Goal: Browse casually

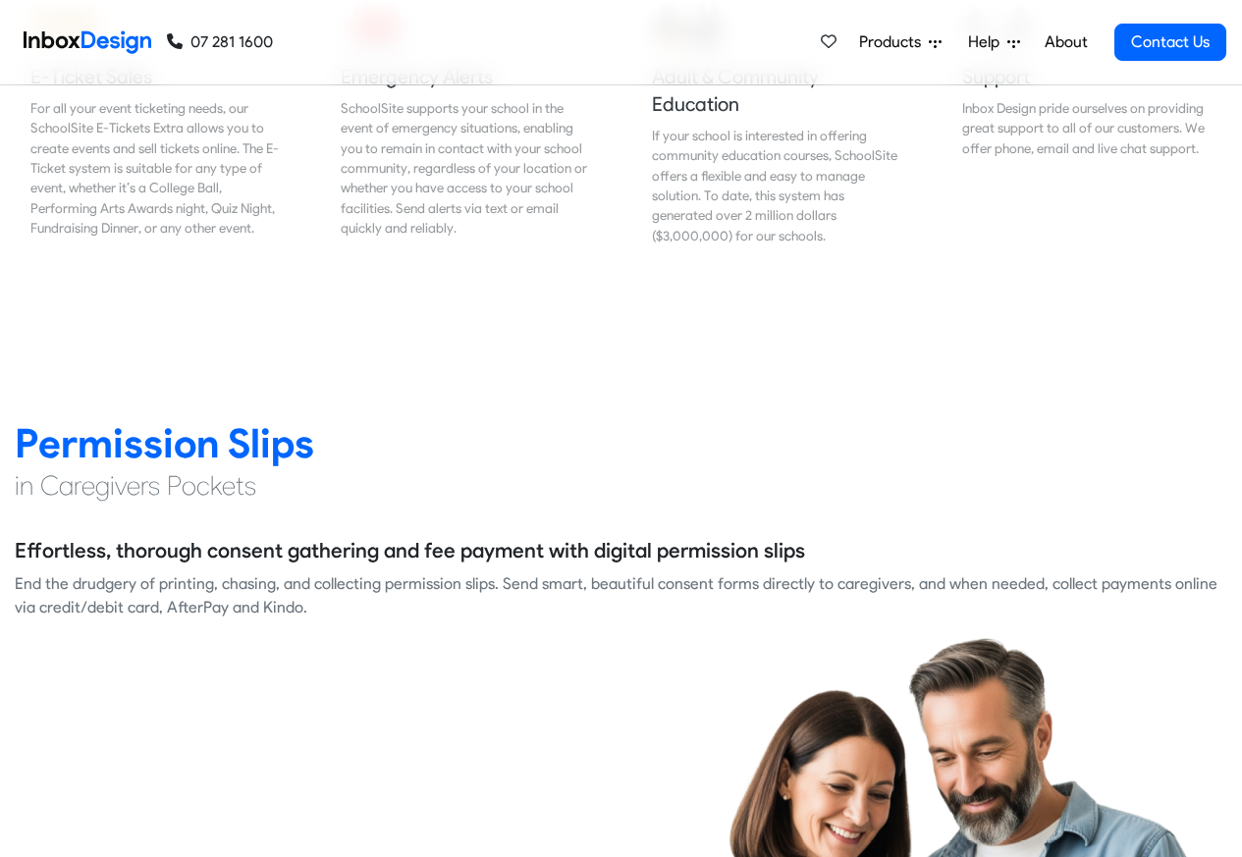
scroll to position [2474, 0]
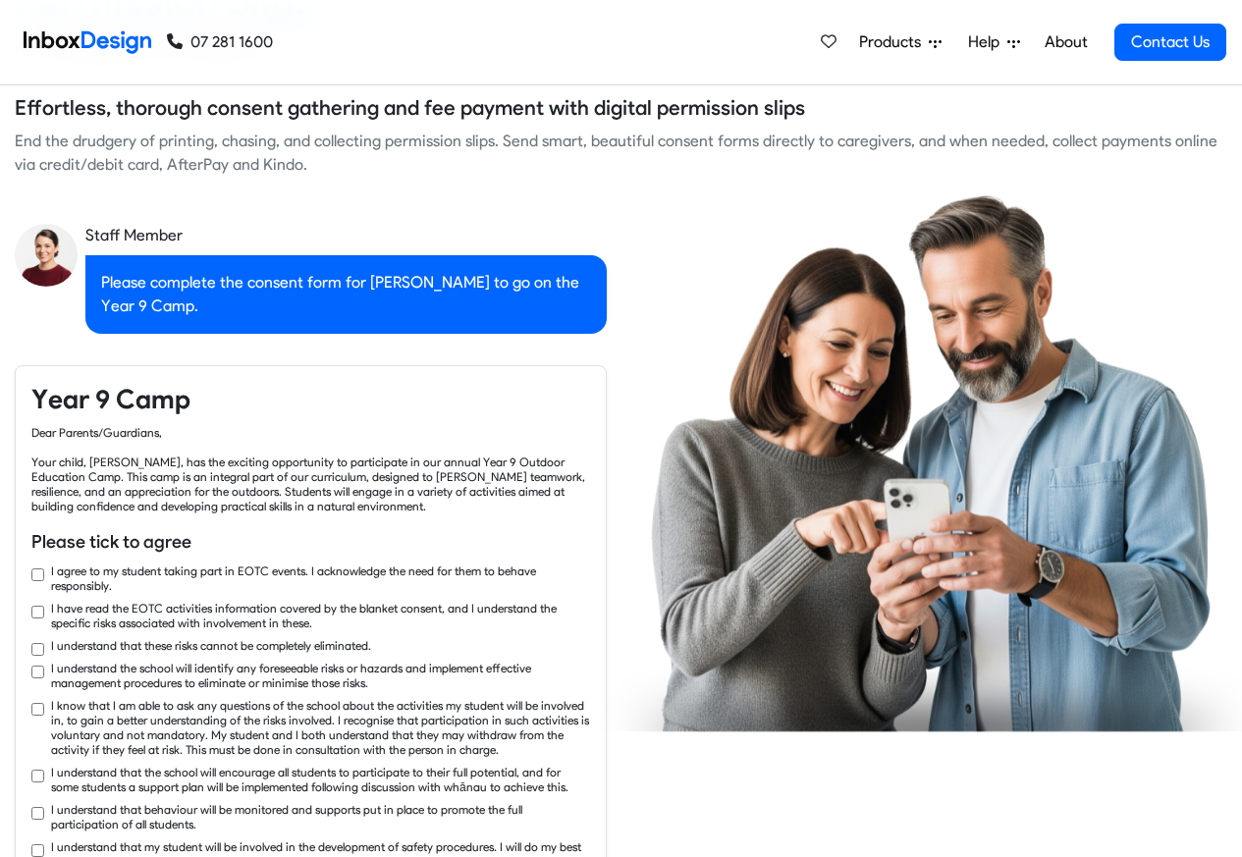
checkbox input "true"
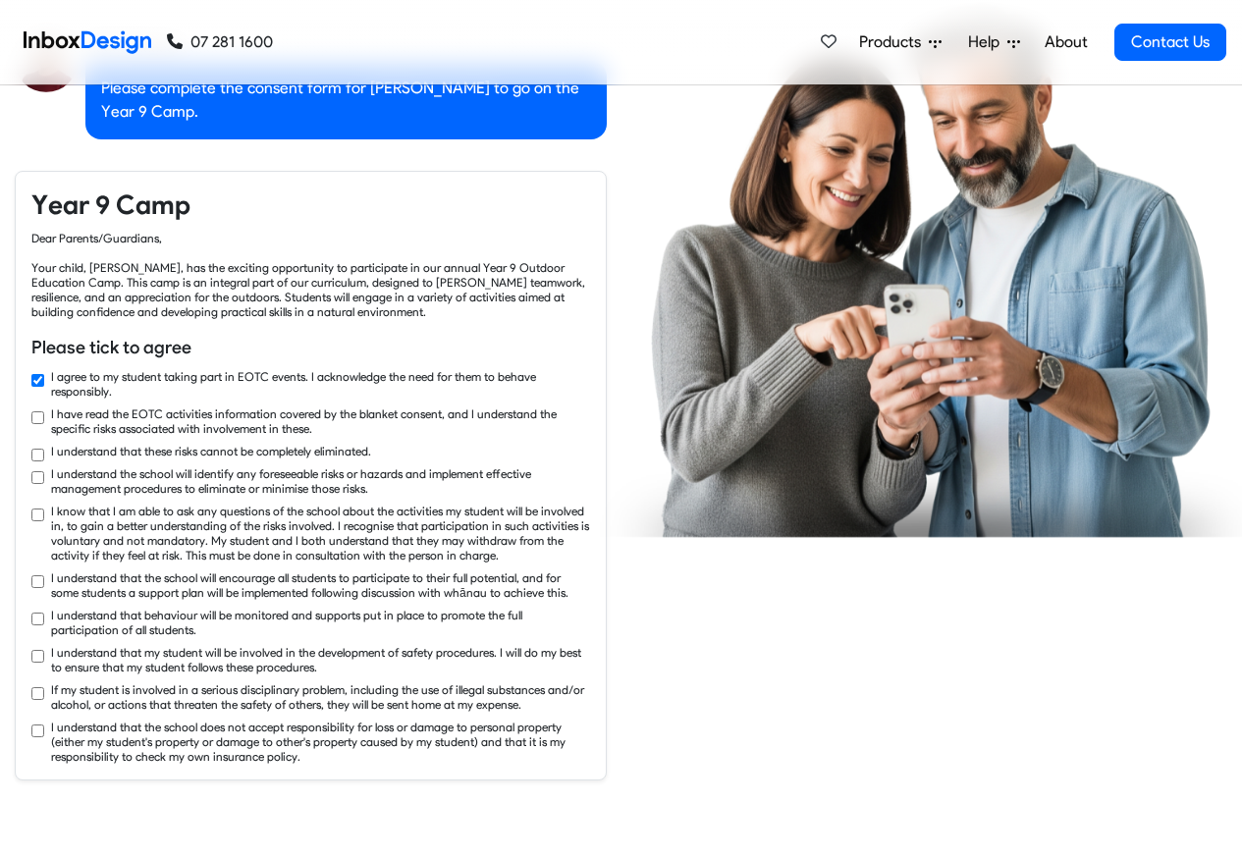
checkbox input "true"
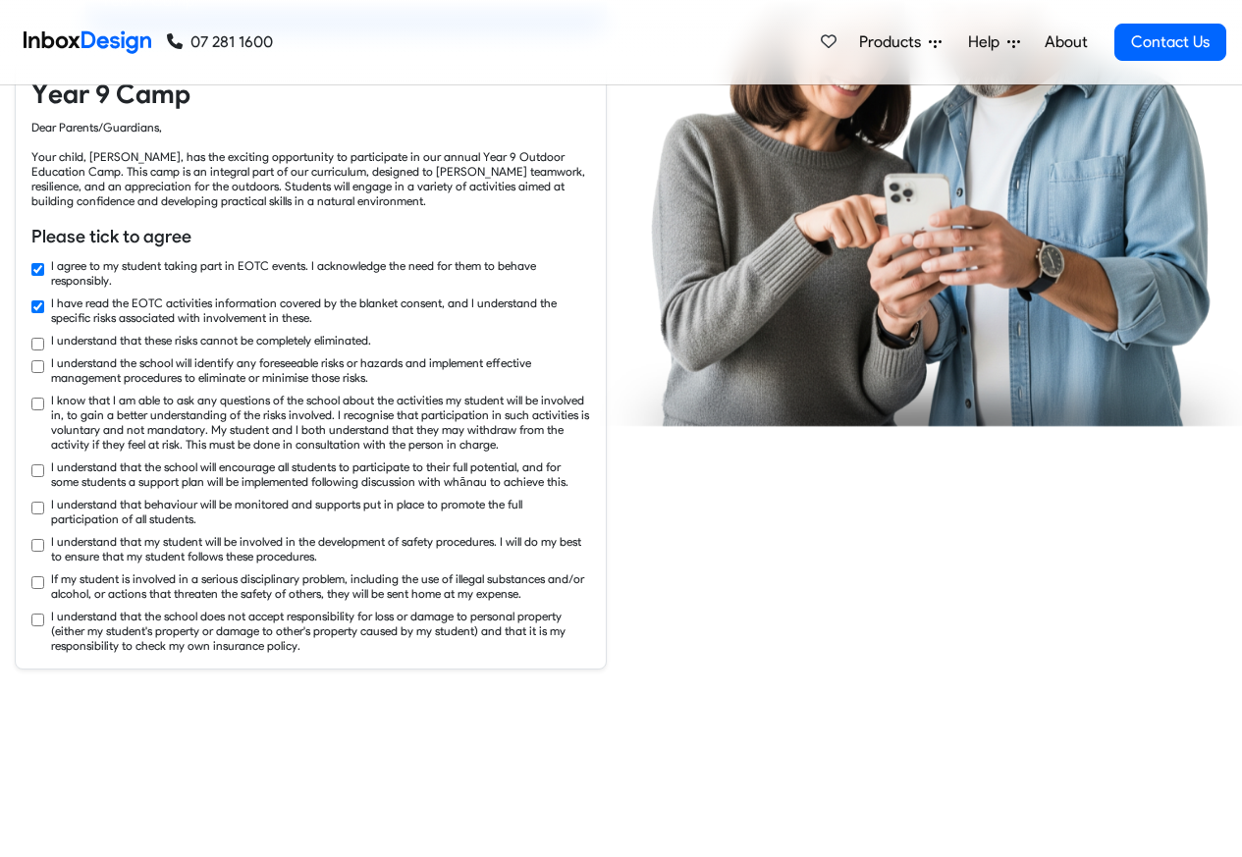
checkbox input "true"
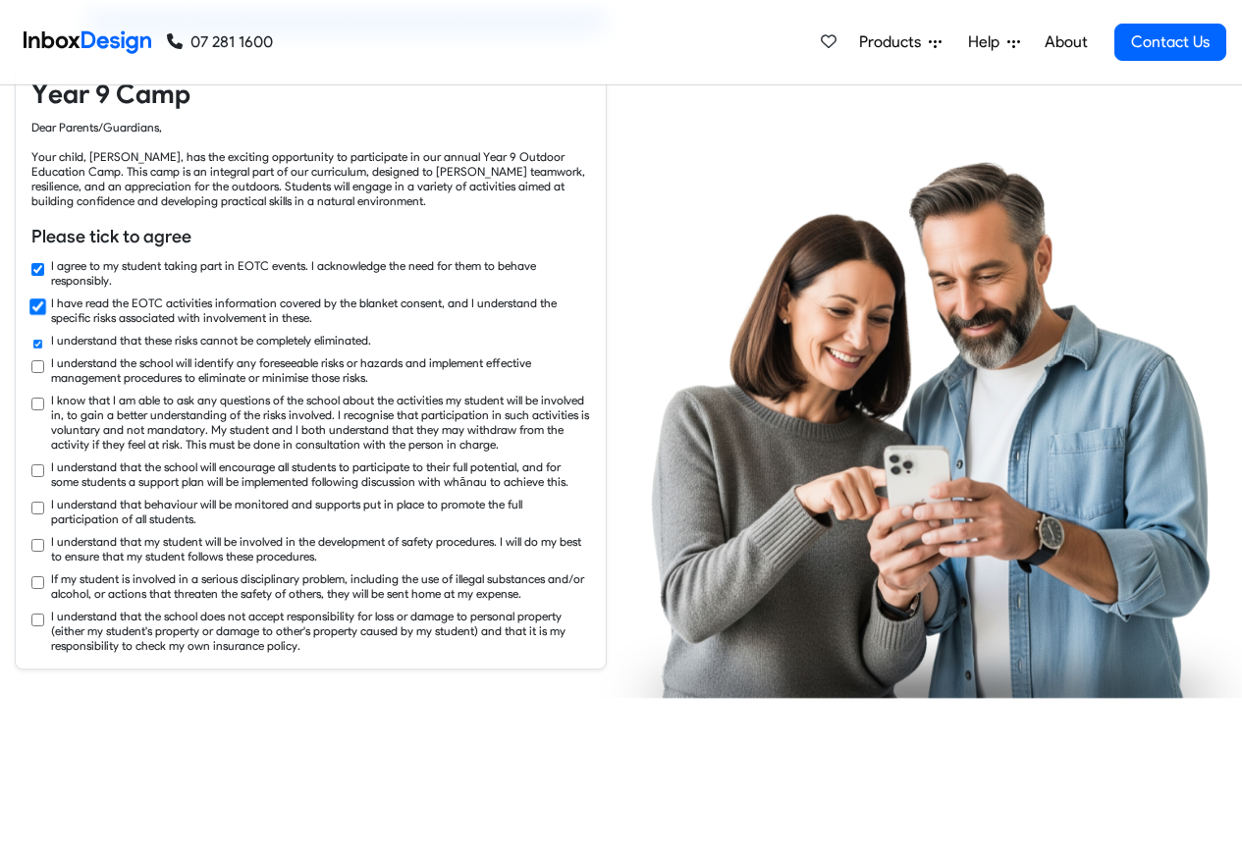
checkbox input "true"
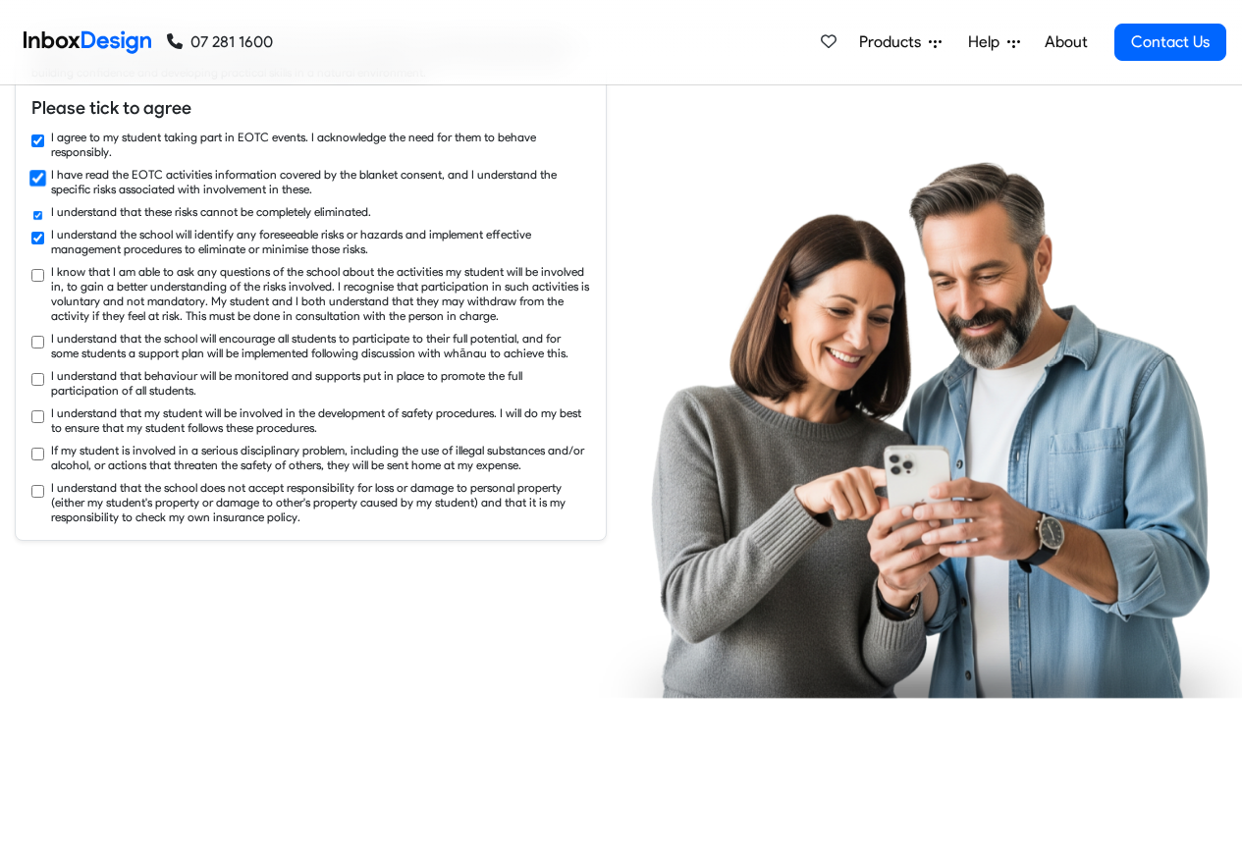
checkbox input "true"
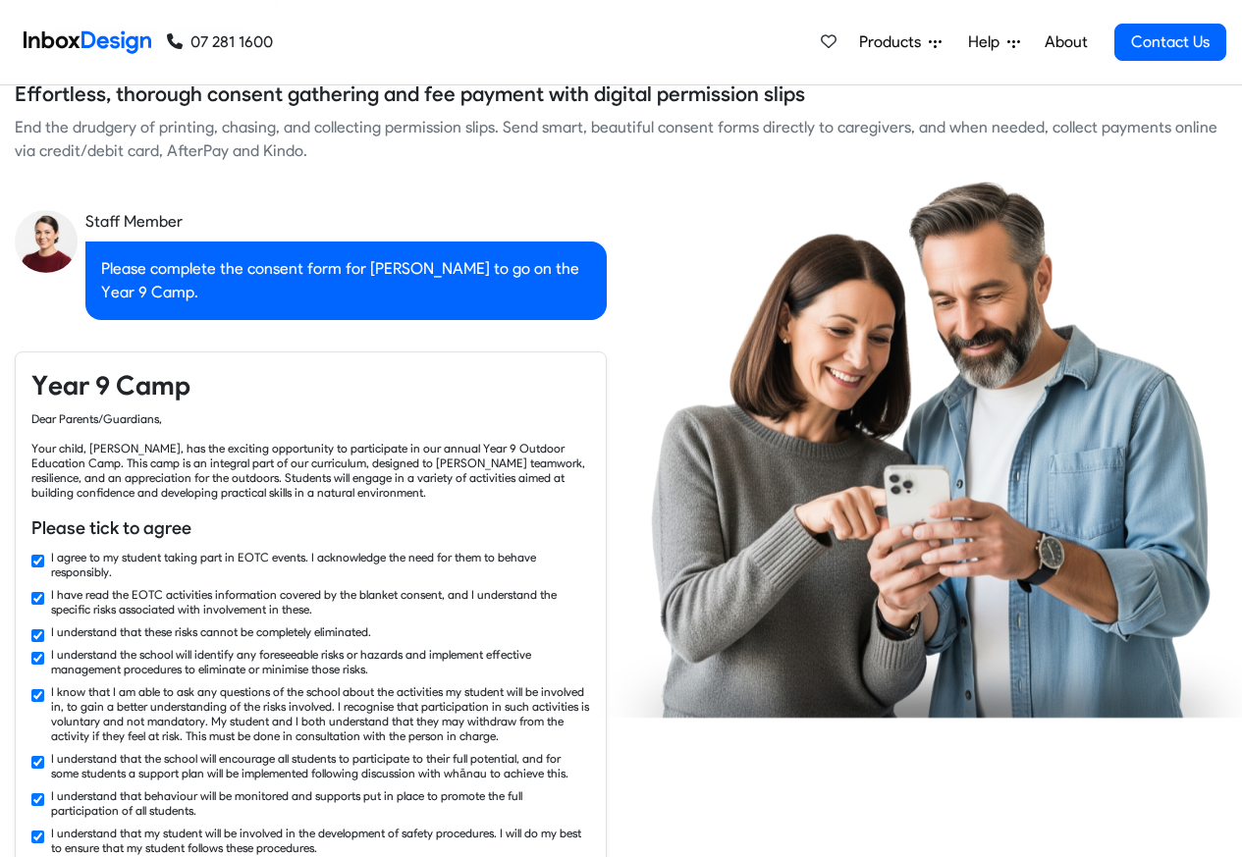
checkbox input "false"
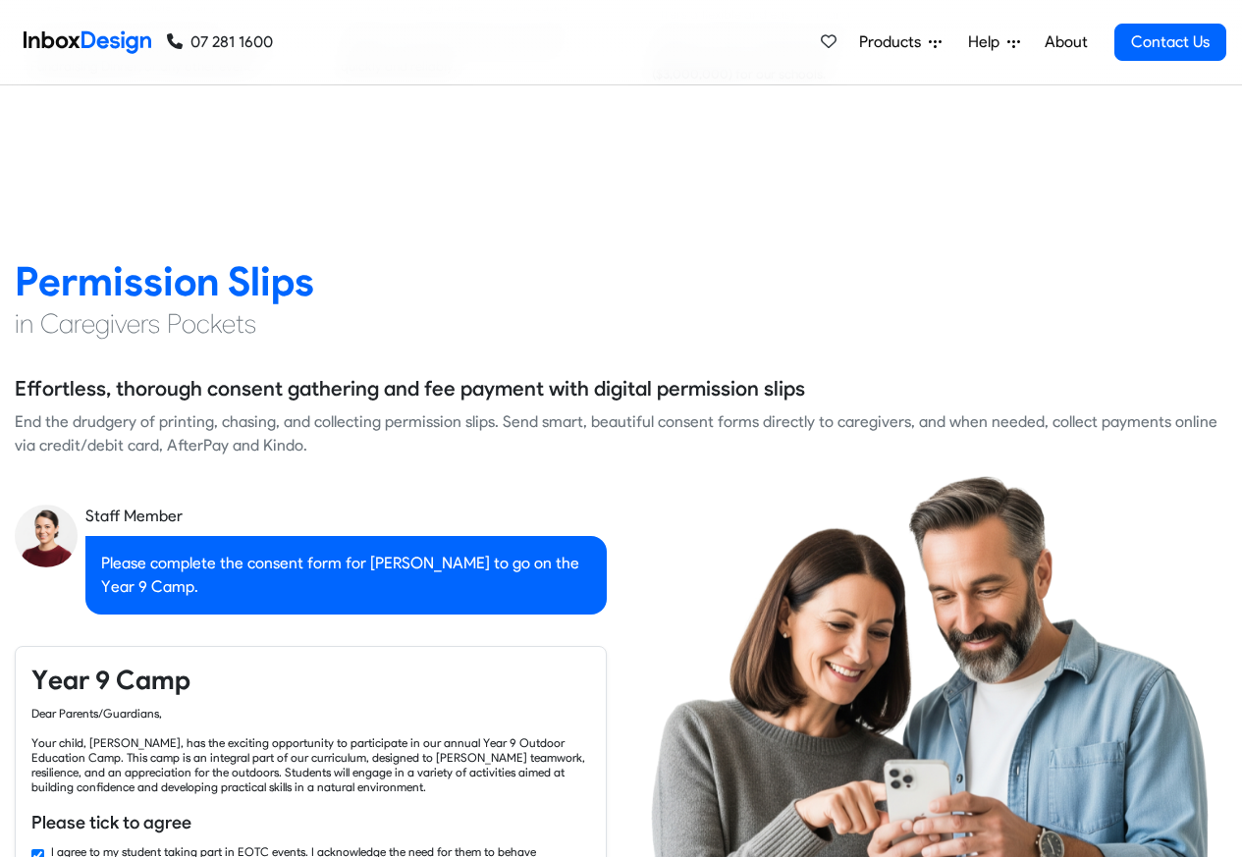
checkbox input "false"
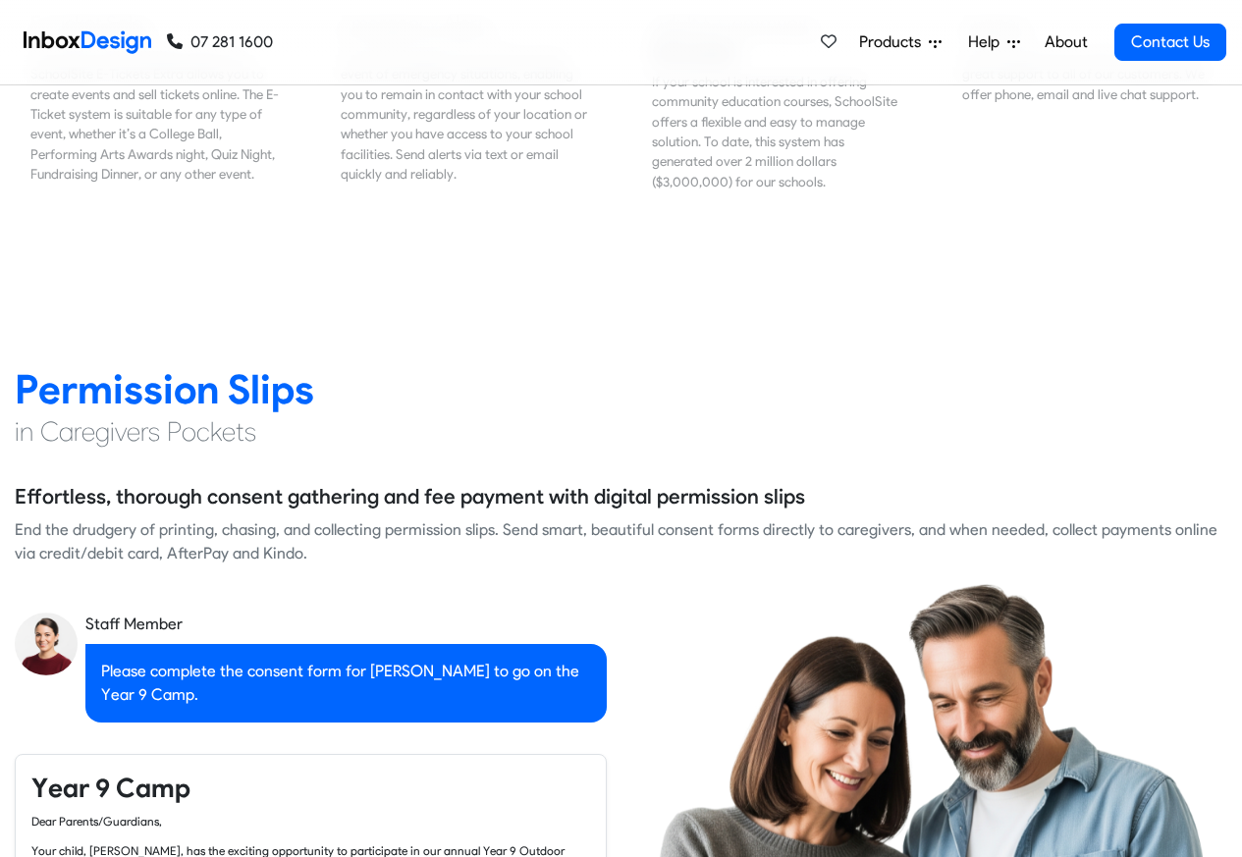
checkbox input "false"
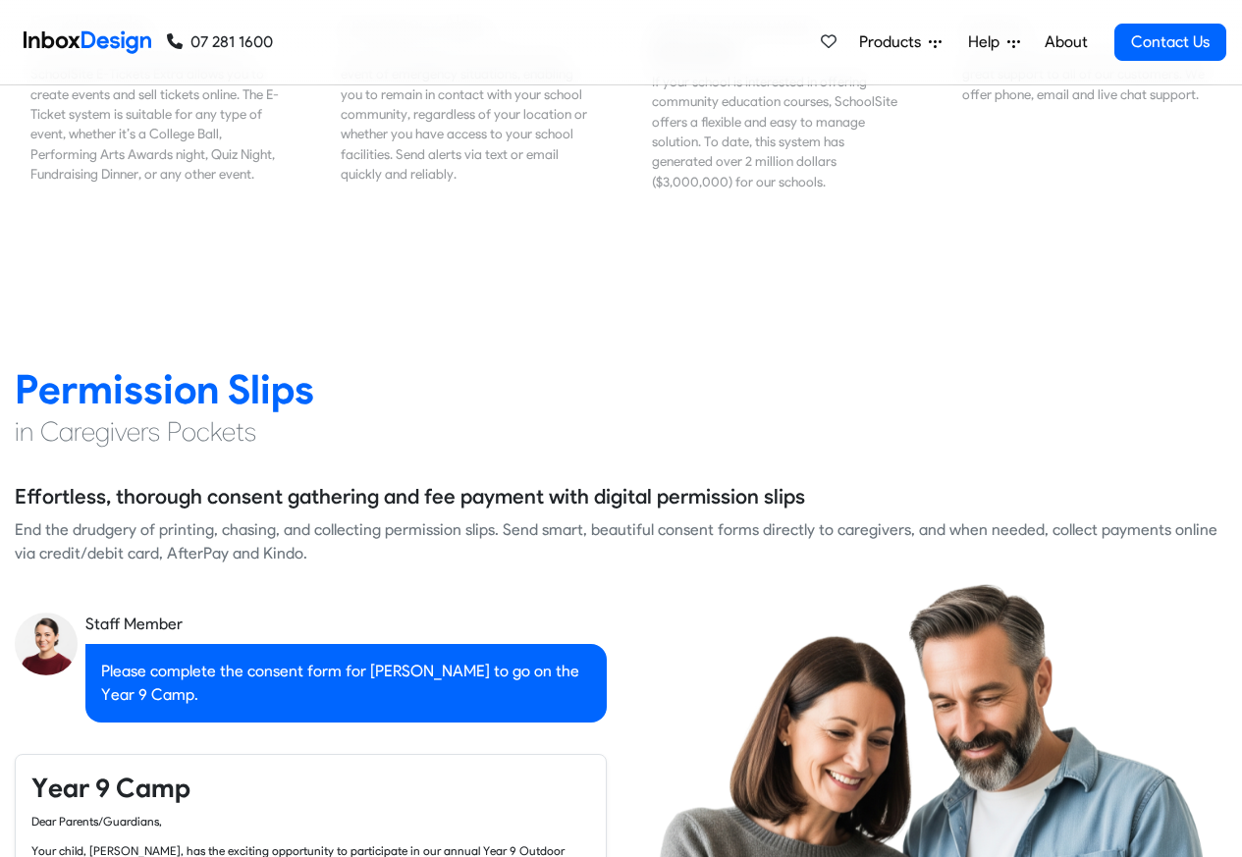
checkbox input "false"
click at [1227, 15] on nav "07 281 1600 07 281 1600 Products Mobile APP Pricing Free Webinars & Training Br…" at bounding box center [621, 42] width 1242 height 85
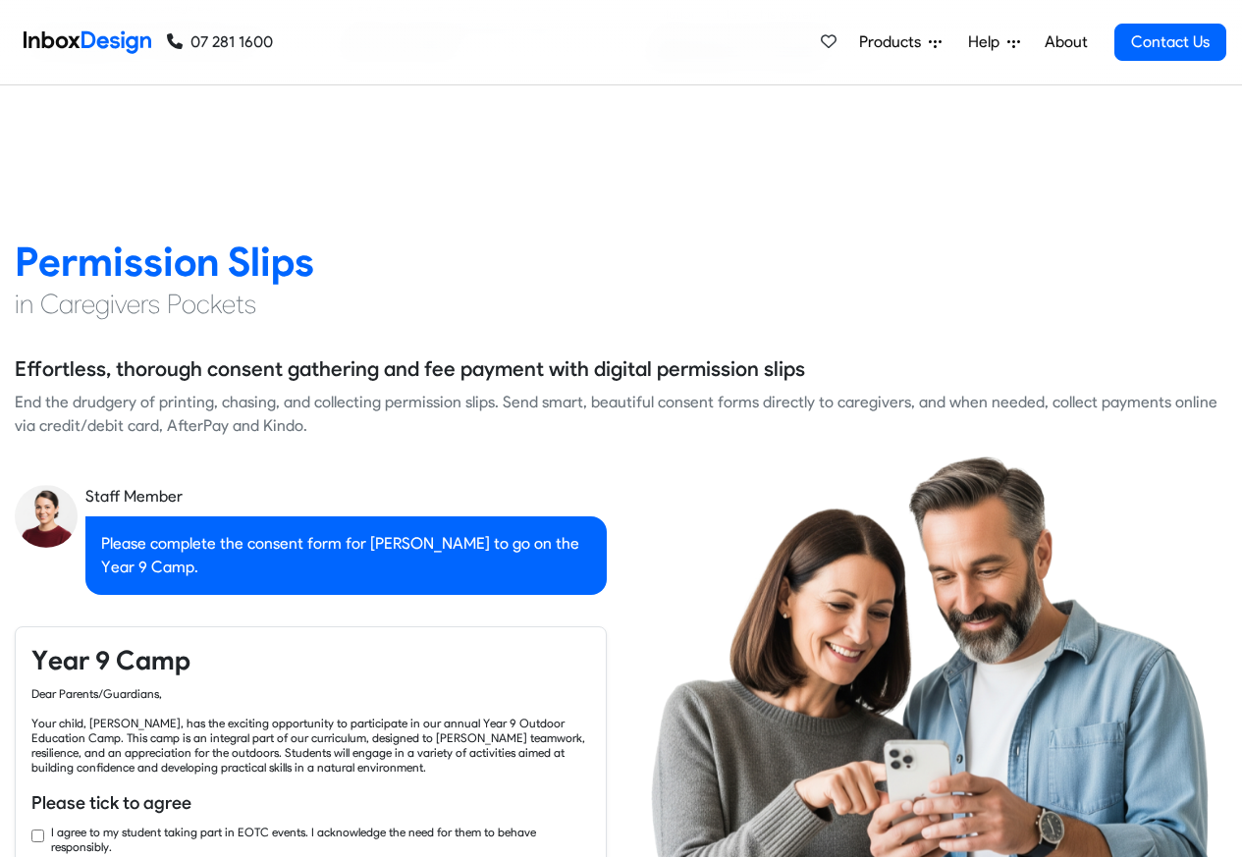
checkbox input "true"
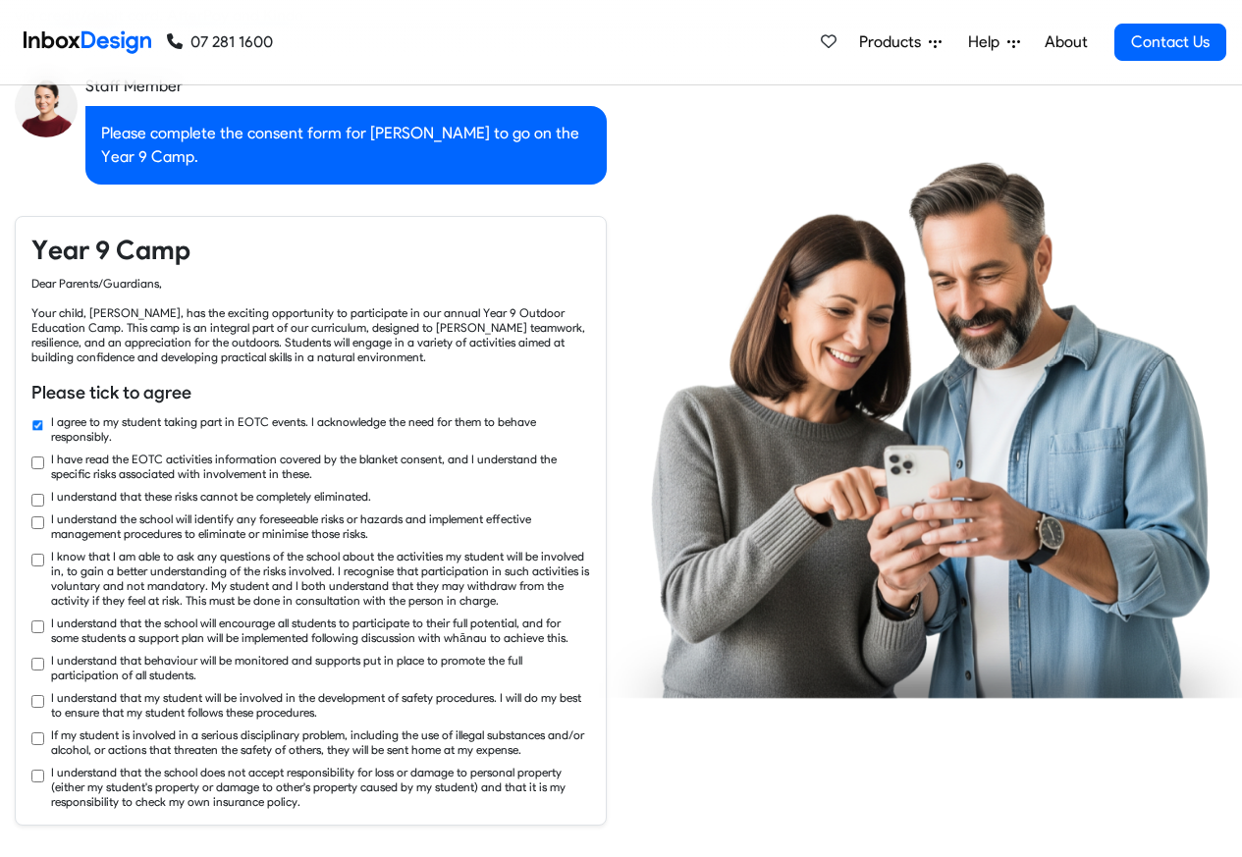
checkbox input "true"
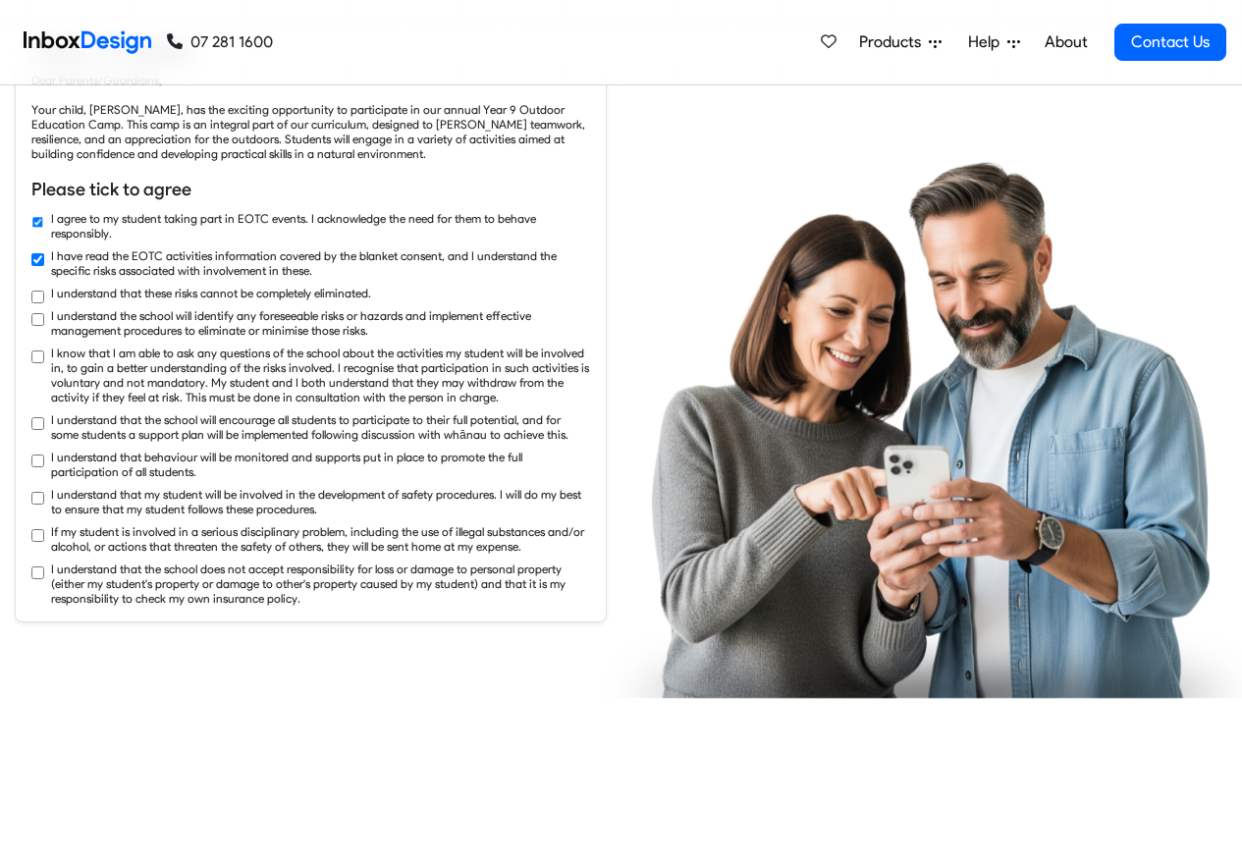
checkbox input "true"
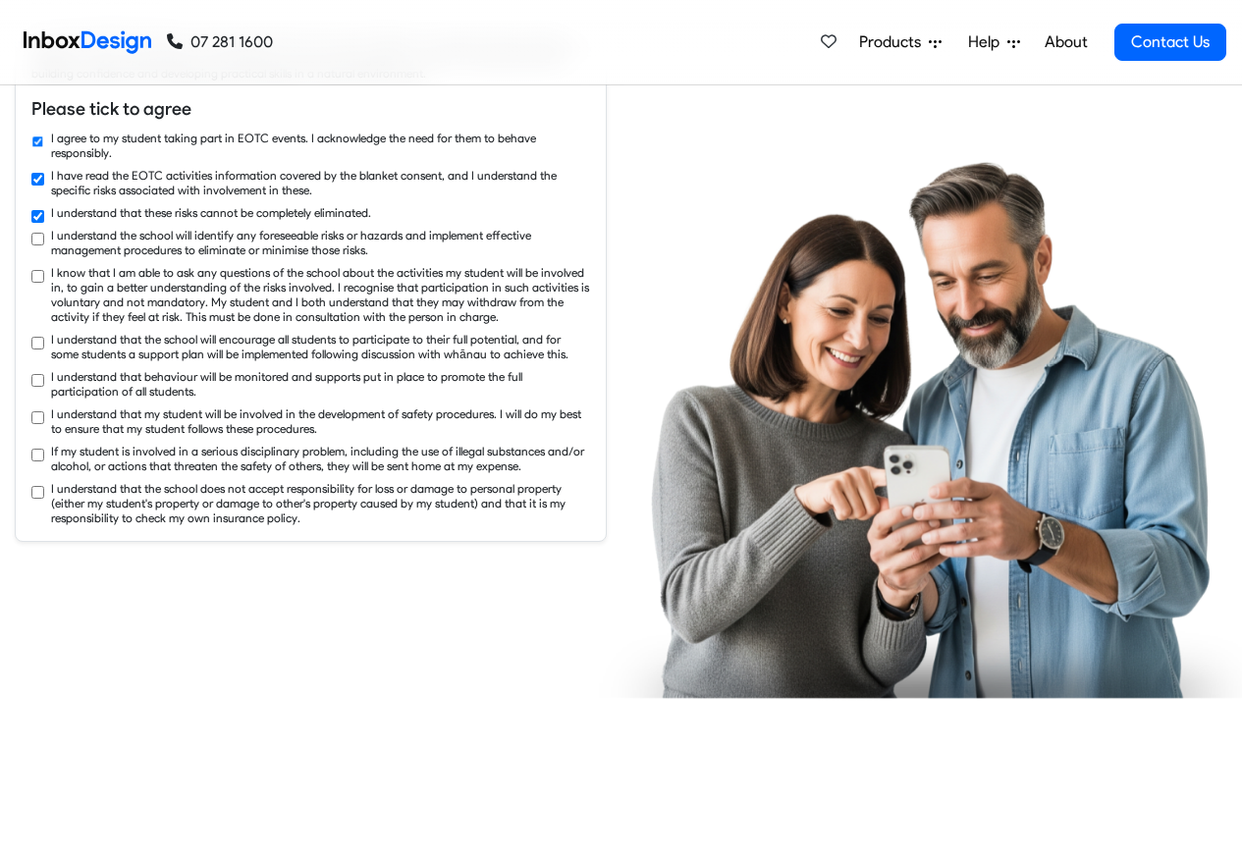
checkbox input "true"
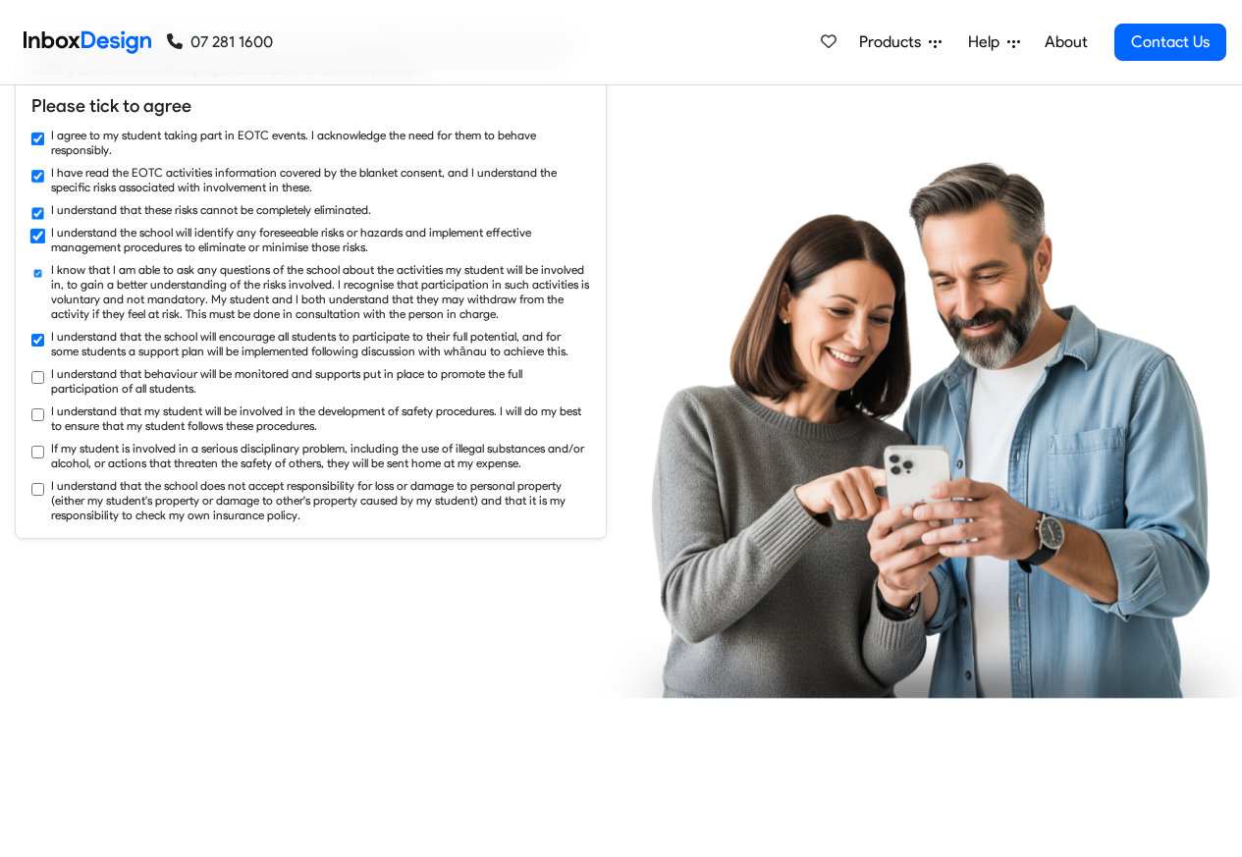
checkbox input "true"
